Goal: Information Seeking & Learning: Compare options

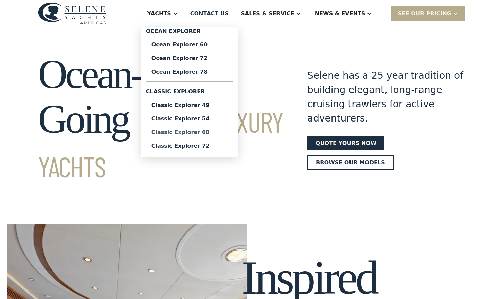
click at [199, 131] on div "Classic Explorer 60" at bounding box center [190, 132] width 76 height 5
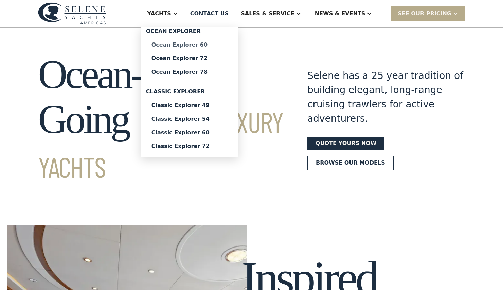
click at [217, 44] on div "Ocean Explorer 60" at bounding box center [190, 44] width 76 height 5
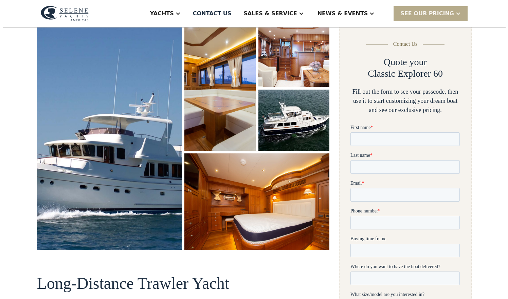
scroll to position [100, 0]
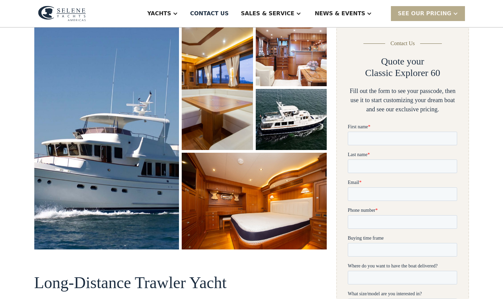
click at [162, 180] on img "open lightbox" at bounding box center [107, 137] width 154 height 238
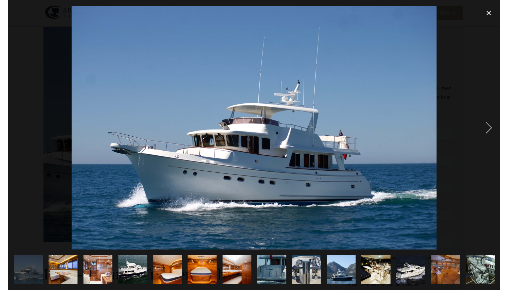
scroll to position [0, 0]
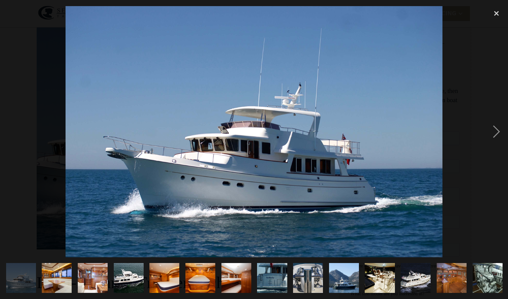
click at [346, 275] on img "show item 10 of 19" at bounding box center [344, 278] width 45 height 30
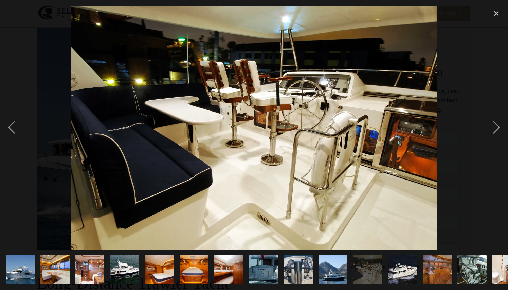
click at [131, 270] on img "show item 4 of 19" at bounding box center [124, 269] width 43 height 29
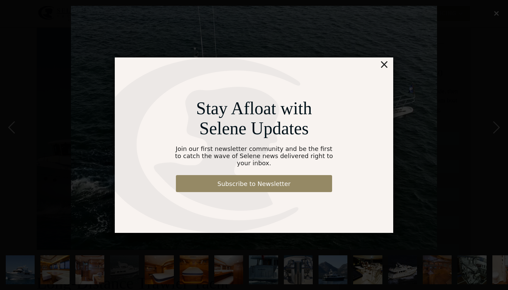
click at [385, 66] on div "×" at bounding box center [384, 64] width 10 height 14
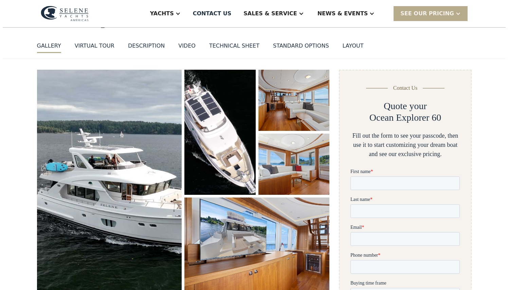
scroll to position [65, 0]
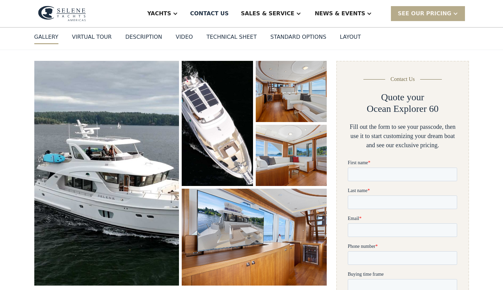
click at [156, 193] on img "open lightbox" at bounding box center [106, 173] width 145 height 225
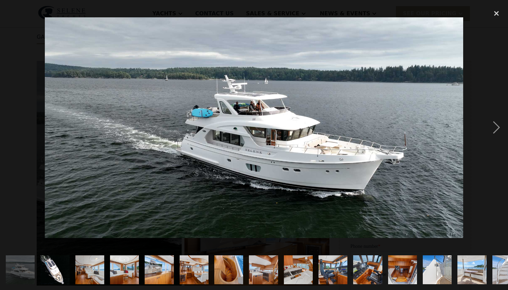
scroll to position [0, 0]
click at [56, 266] on img "show item 2 of 25" at bounding box center [55, 269] width 55 height 29
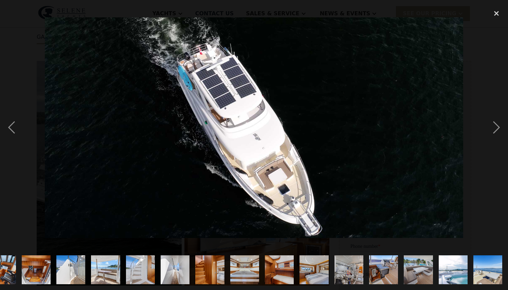
scroll to position [0, 367]
click at [451, 266] on img "show item 24 of 25" at bounding box center [452, 269] width 43 height 29
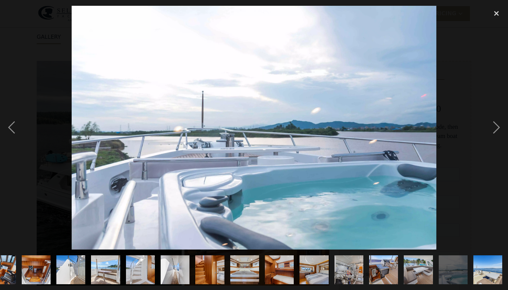
click at [457, 263] on img "show item 24 of 25" at bounding box center [452, 269] width 43 height 29
click at [483, 265] on img "show item 25 of 25" at bounding box center [487, 269] width 43 height 29
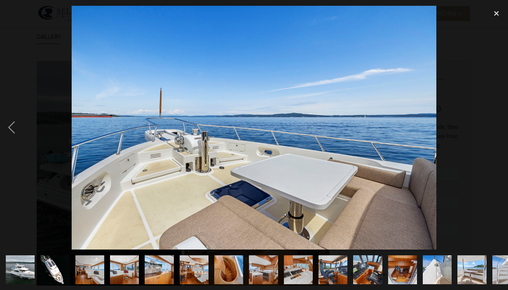
scroll to position [0, 0]
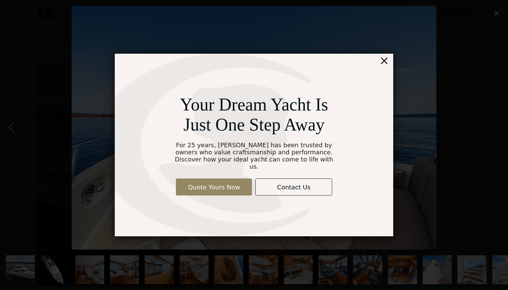
click at [388, 64] on div "×" at bounding box center [384, 61] width 10 height 14
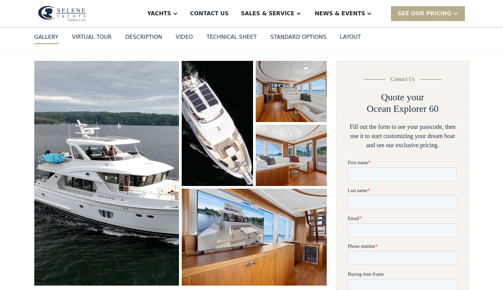
scroll to position [65, 0]
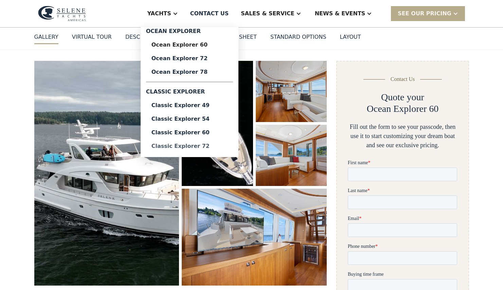
click at [195, 143] on div "Classic Explorer 72" at bounding box center [190, 145] width 76 height 5
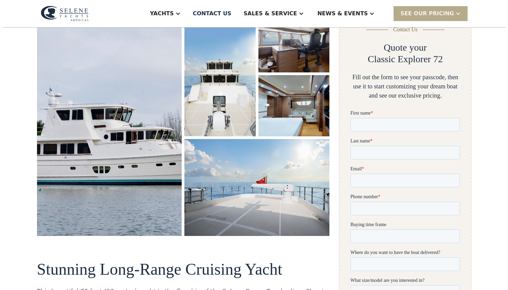
scroll to position [115, 0]
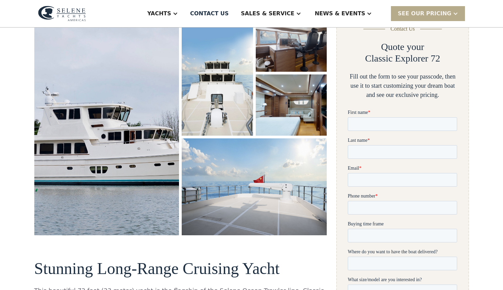
click at [150, 163] on img "open lightbox" at bounding box center [106, 123] width 147 height 228
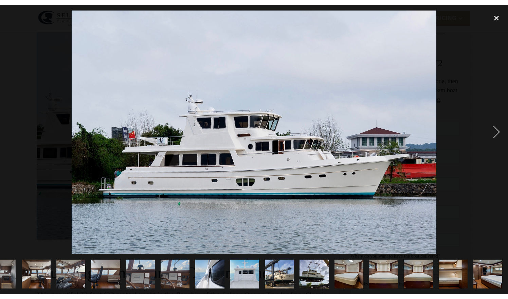
scroll to position [0, 262]
